Goal: Use online tool/utility

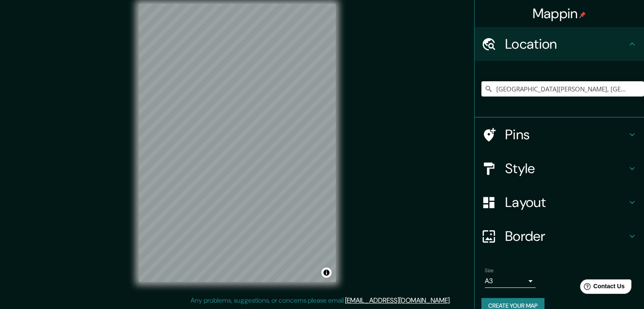
click at [531, 206] on h4 "Layout" at bounding box center [566, 202] width 122 height 17
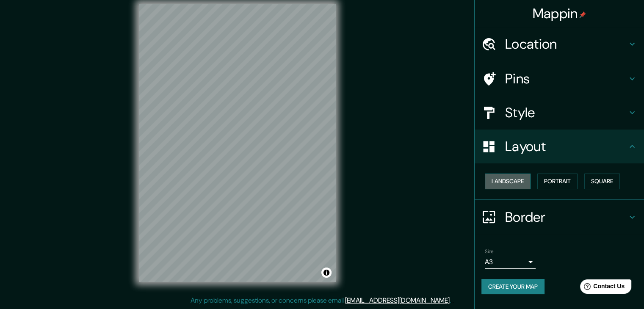
click at [518, 175] on button "Landscape" at bounding box center [508, 182] width 46 height 16
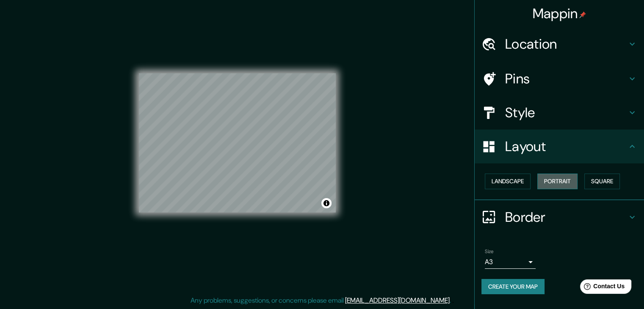
click at [546, 181] on button "Portrait" at bounding box center [557, 182] width 40 height 16
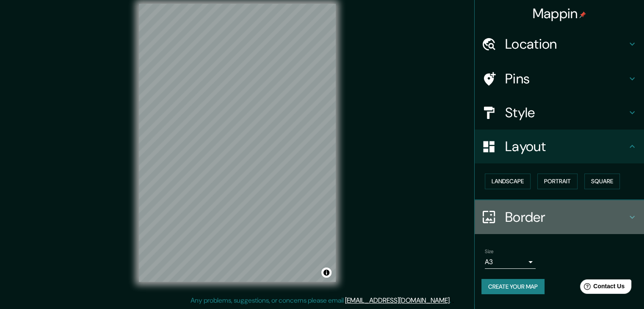
click at [545, 213] on h4 "Border" at bounding box center [566, 217] width 122 height 17
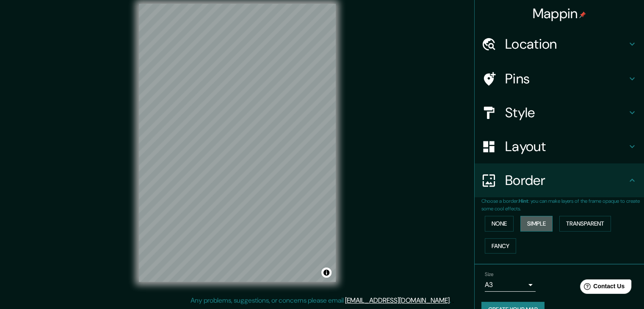
click at [540, 218] on button "Simple" at bounding box center [536, 224] width 32 height 16
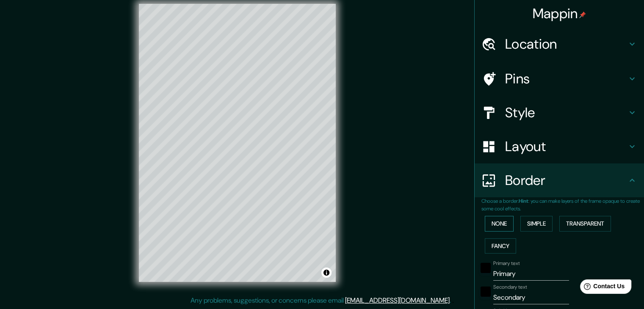
click at [498, 218] on button "None" at bounding box center [499, 224] width 29 height 16
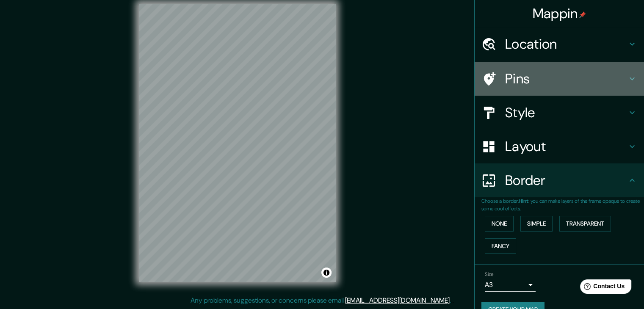
click at [532, 68] on div "Pins" at bounding box center [559, 79] width 169 height 34
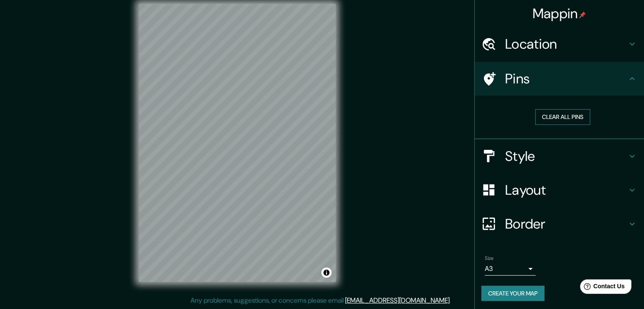
click at [548, 116] on button "Clear all pins" at bounding box center [562, 117] width 55 height 16
click at [528, 42] on h4 "Location" at bounding box center [566, 44] width 122 height 17
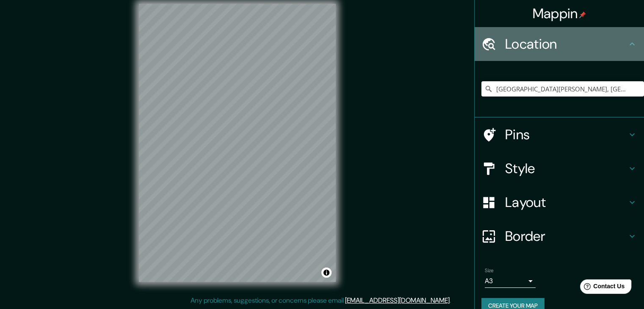
click at [528, 42] on h4 "Location" at bounding box center [566, 44] width 122 height 17
click at [600, 43] on h4 "Location" at bounding box center [566, 44] width 122 height 17
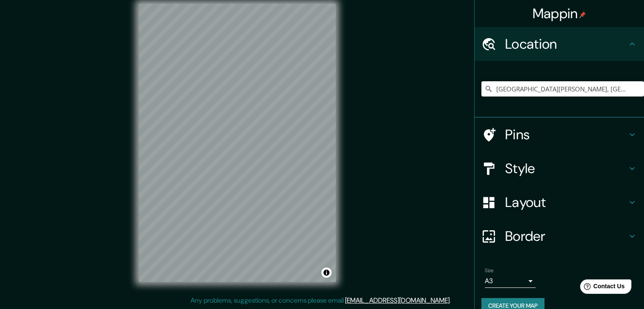
click at [600, 43] on h4 "Location" at bounding box center [566, 44] width 122 height 17
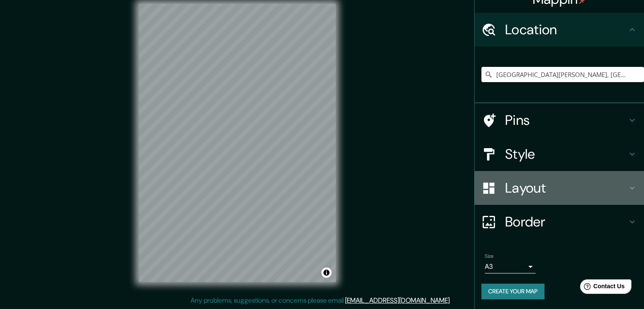
click at [553, 187] on h4 "Layout" at bounding box center [566, 188] width 122 height 17
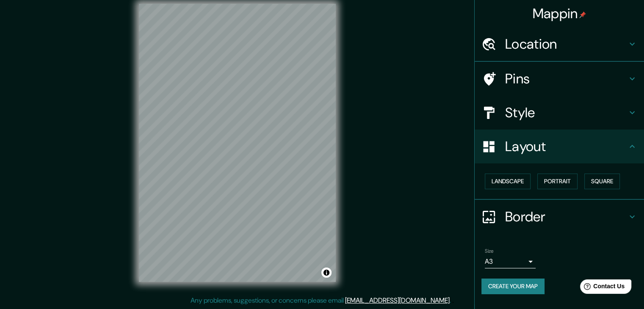
scroll to position [0, 0]
click at [534, 98] on div "Style" at bounding box center [559, 113] width 169 height 34
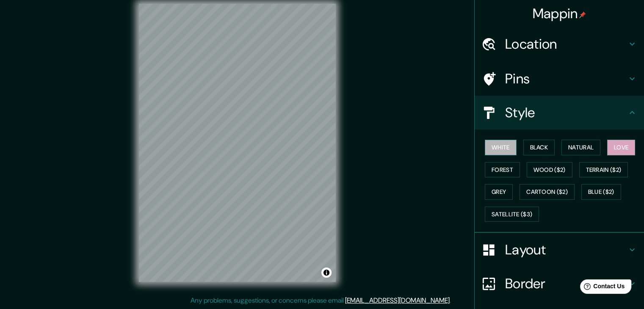
click at [494, 148] on button "White" at bounding box center [501, 148] width 32 height 16
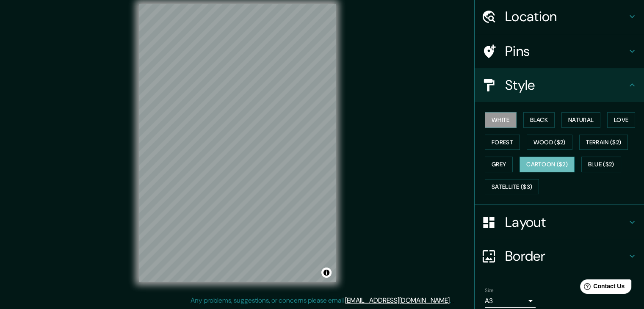
scroll to position [42, 0]
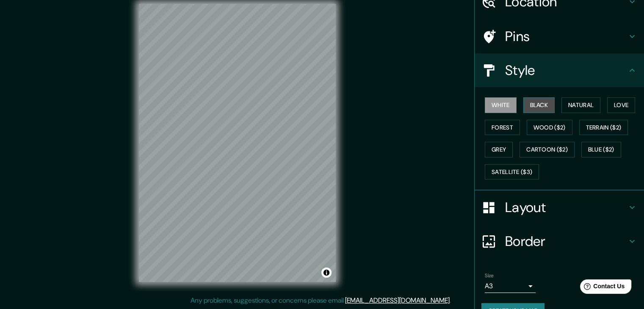
click at [530, 110] on button "Black" at bounding box center [539, 105] width 32 height 16
click at [548, 119] on div "White Black Natural Love Forest Wood ($2) Terrain ($2) Grey Cartoon ($2) Blue (…" at bounding box center [562, 138] width 163 height 89
click at [545, 127] on button "Wood ($2)" at bounding box center [550, 128] width 46 height 16
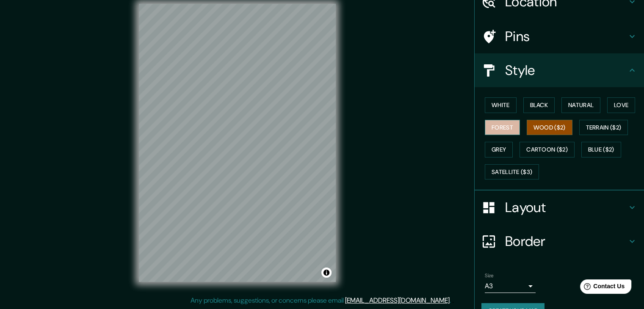
click at [501, 128] on button "Forest" at bounding box center [502, 128] width 35 height 16
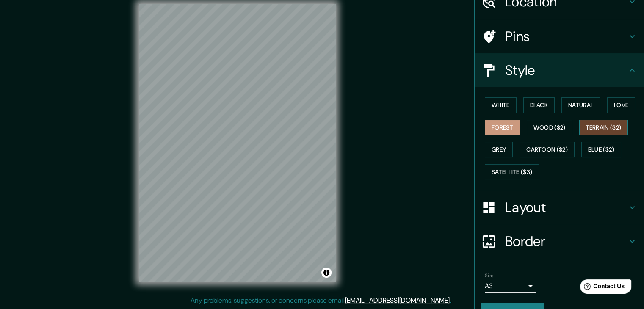
click at [596, 126] on button "Terrain ($2)" at bounding box center [603, 128] width 49 height 16
click at [495, 143] on button "Grey" at bounding box center [499, 150] width 28 height 16
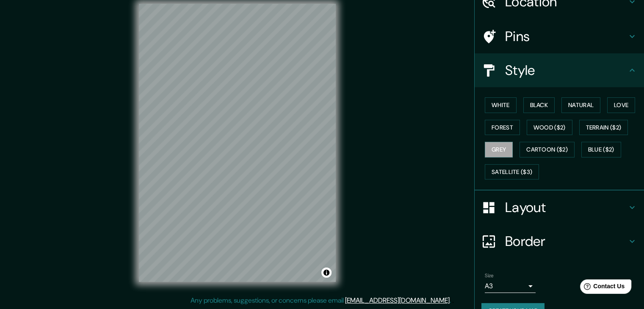
click at [375, 136] on div "Mappin Location [GEOGRAPHIC_DATA][PERSON_NAME], [GEOGRAPHIC_DATA][PERSON_NAME],…" at bounding box center [322, 149] width 644 height 319
click at [549, 153] on button "Cartoon ($2)" at bounding box center [547, 150] width 55 height 16
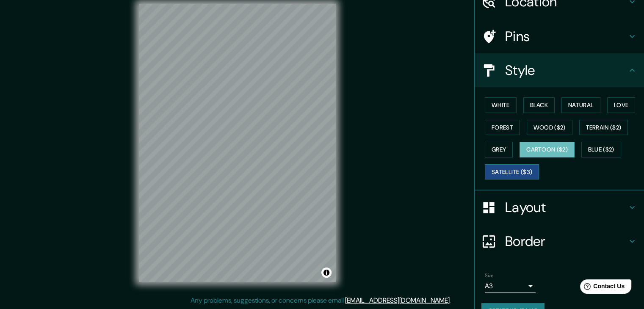
click at [525, 167] on button "Satellite ($3)" at bounding box center [512, 172] width 54 height 16
click at [490, 147] on button "Grey" at bounding box center [499, 150] width 28 height 16
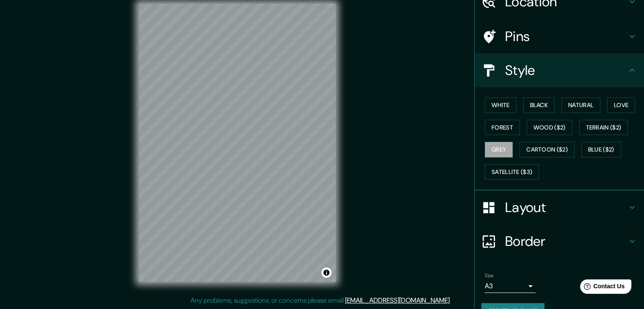
click at [548, 206] on h4 "Layout" at bounding box center [566, 207] width 122 height 17
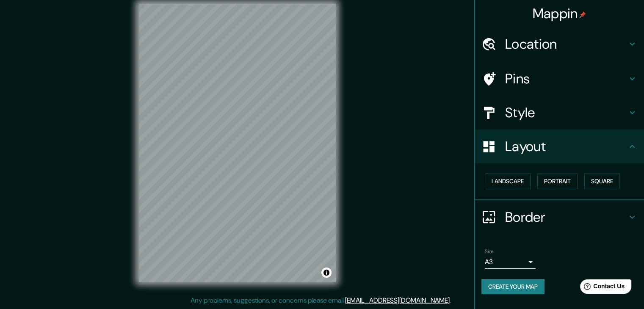
scroll to position [0, 0]
click at [571, 183] on button "Portrait" at bounding box center [557, 182] width 40 height 16
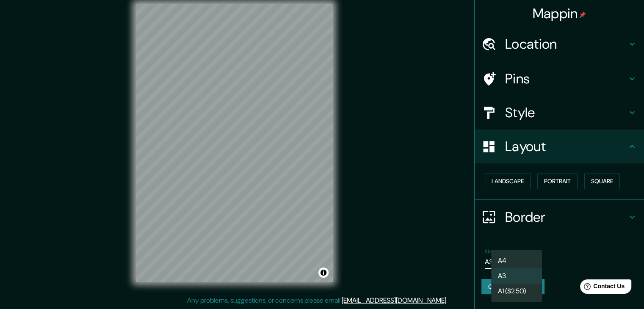
click at [523, 256] on body "Mappin Location [GEOGRAPHIC_DATA][PERSON_NAME], [GEOGRAPHIC_DATA][PERSON_NAME],…" at bounding box center [322, 144] width 644 height 309
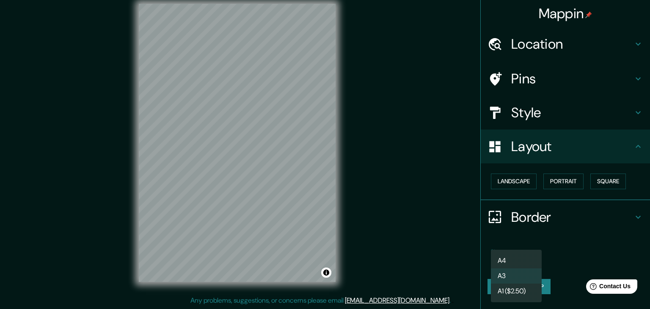
click at [552, 233] on div at bounding box center [325, 154] width 650 height 309
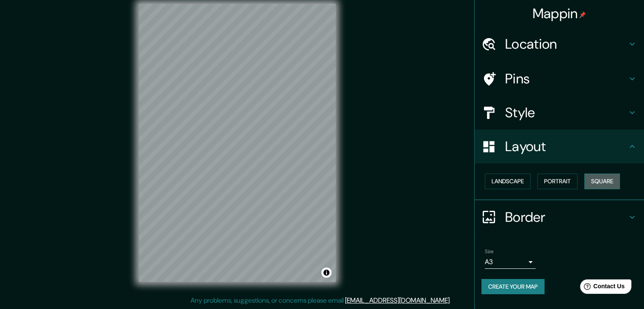
click at [614, 179] on button "Square" at bounding box center [602, 182] width 36 height 16
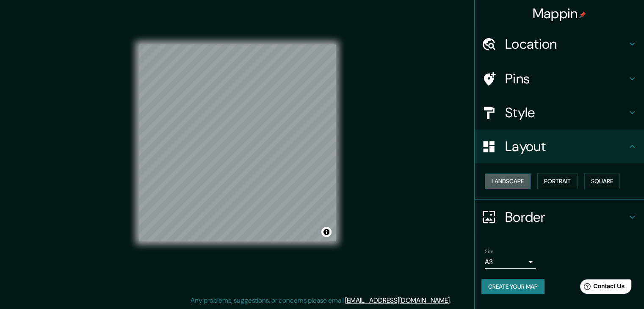
click at [510, 186] on button "Landscape" at bounding box center [508, 182] width 46 height 16
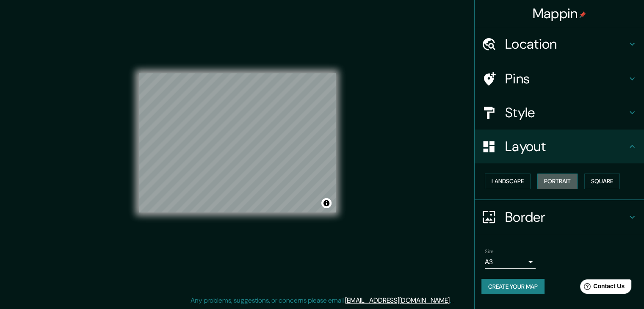
click at [566, 178] on button "Portrait" at bounding box center [557, 182] width 40 height 16
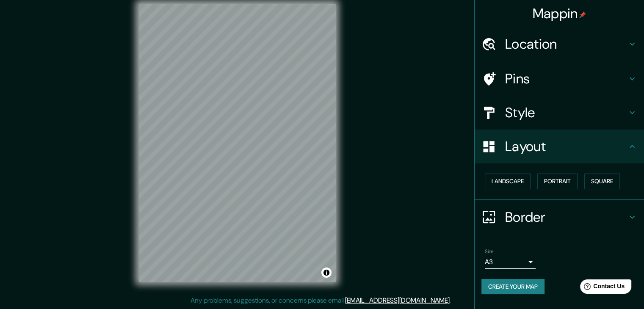
click at [531, 115] on h4 "Style" at bounding box center [566, 112] width 122 height 17
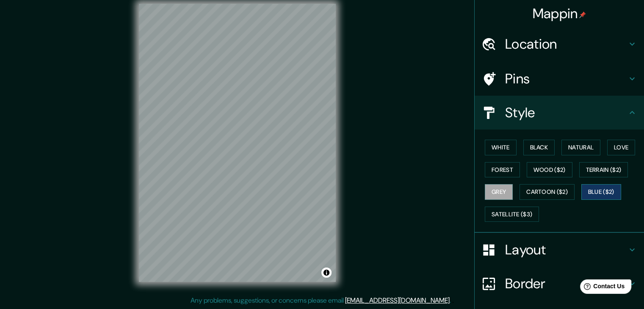
click at [588, 191] on button "Blue ($2)" at bounding box center [601, 192] width 40 height 16
click at [524, 186] on button "Cartoon ($2)" at bounding box center [547, 192] width 55 height 16
click at [520, 171] on div "White Black Natural Love Forest Wood ($2) Terrain ($2) Grey Cartoon ($2) Blue (…" at bounding box center [562, 180] width 163 height 89
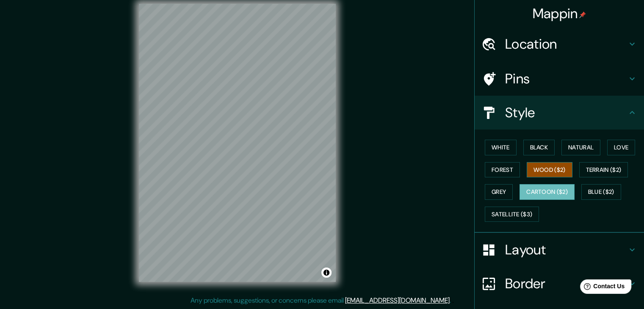
click at [527, 169] on button "Wood ($2)" at bounding box center [550, 170] width 46 height 16
click at [499, 188] on button "Grey" at bounding box center [499, 192] width 28 height 16
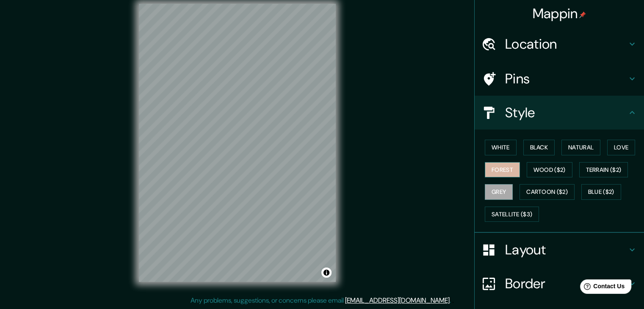
click at [501, 170] on button "Forest" at bounding box center [502, 170] width 35 height 16
click at [617, 143] on button "Love" at bounding box center [621, 148] width 28 height 16
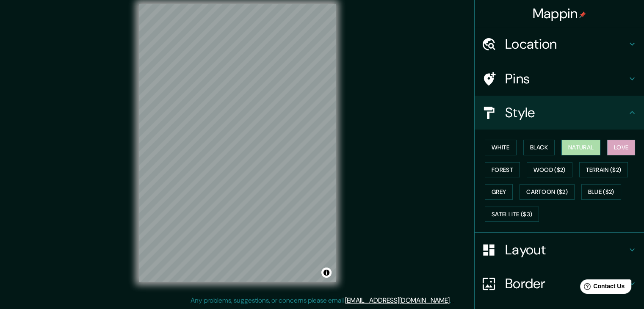
click at [588, 142] on button "Natural" at bounding box center [580, 148] width 39 height 16
click at [493, 190] on button "Grey" at bounding box center [499, 192] width 28 height 16
